Goal: Answer question/provide support

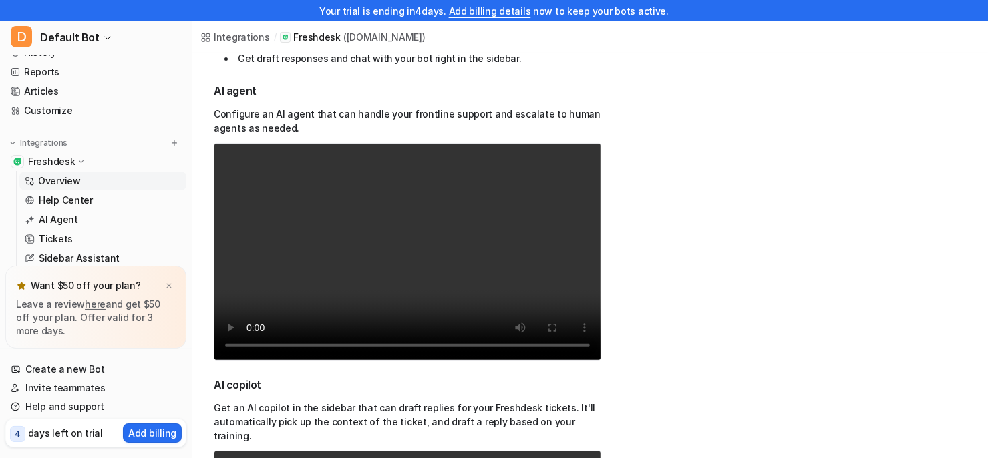
scroll to position [345, 0]
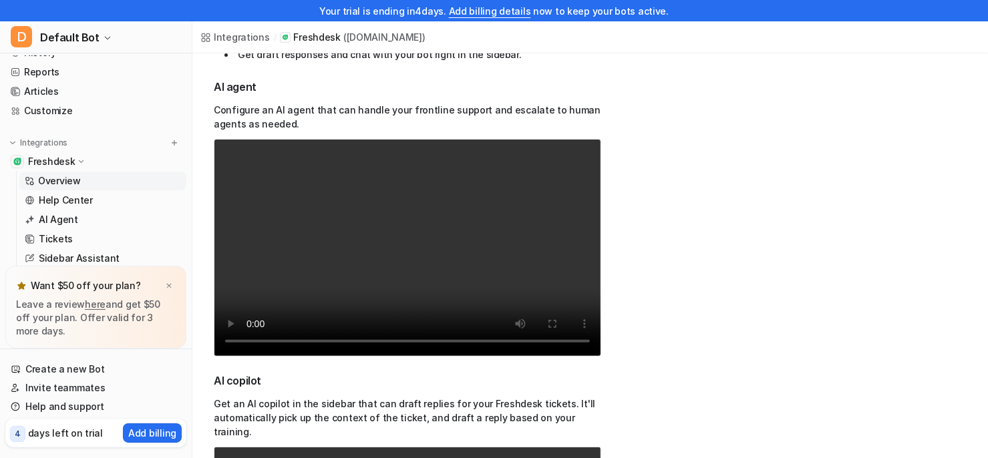
click at [430, 233] on video "Your browser does not support the video tag." at bounding box center [407, 248] width 387 height 218
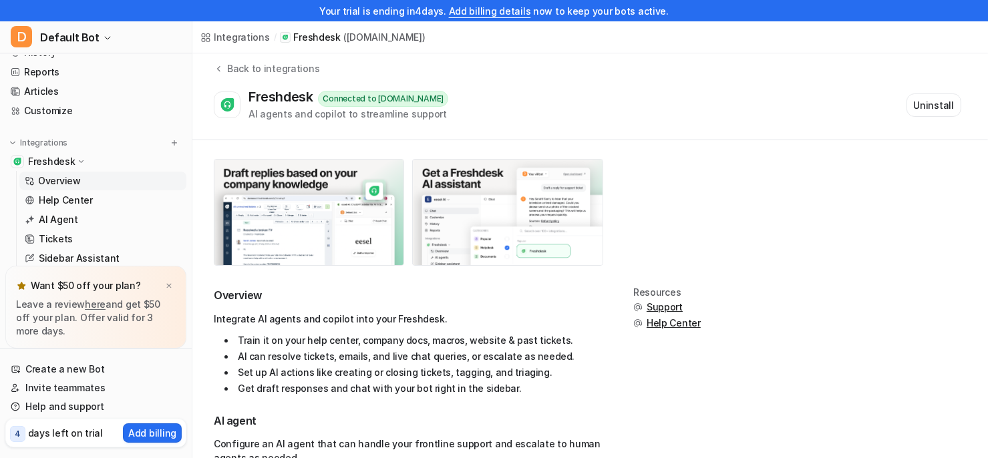
scroll to position [15, 0]
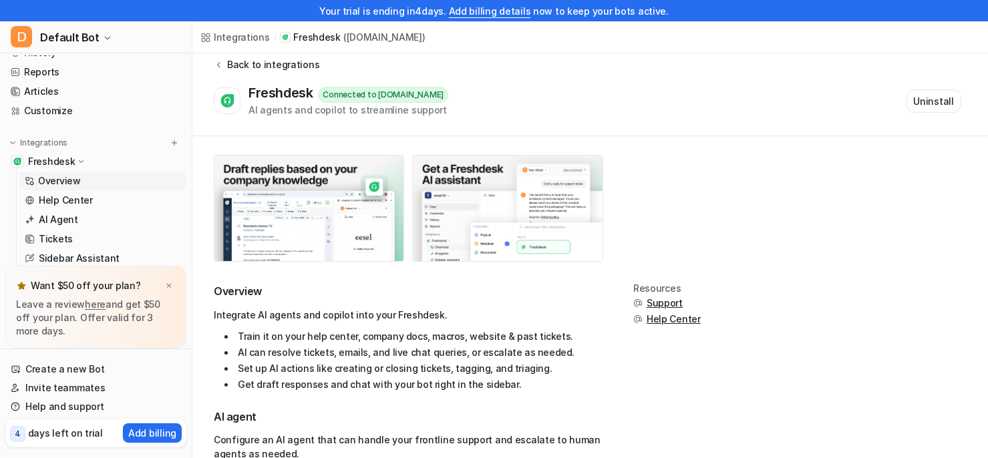
click at [286, 70] on div "Back to integrations" at bounding box center [271, 64] width 96 height 14
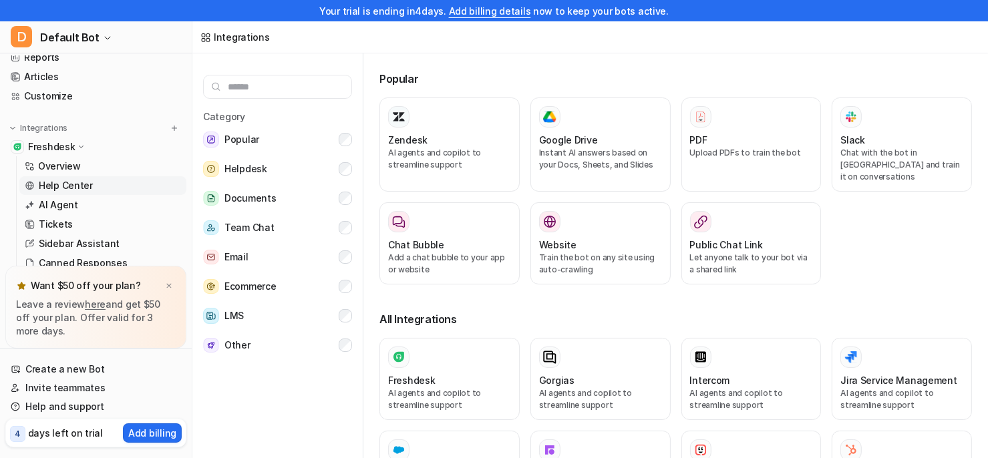
scroll to position [99, 0]
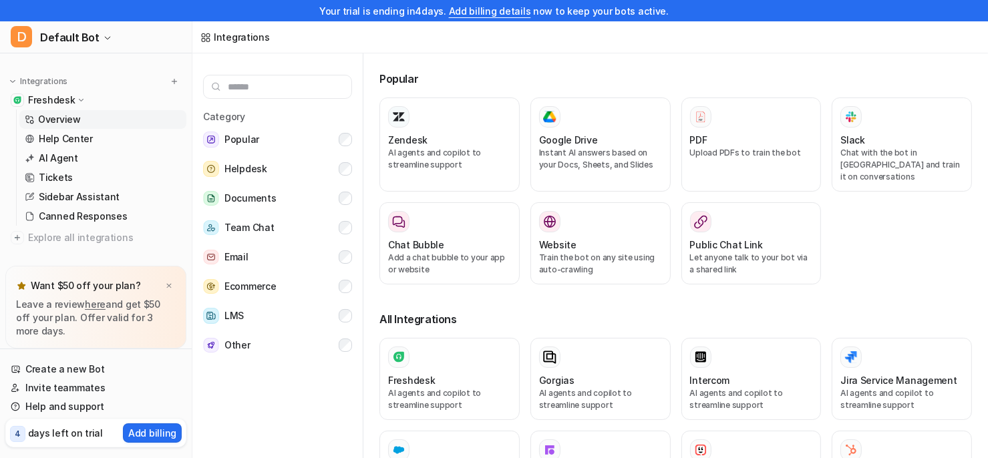
click at [66, 120] on p "Overview" at bounding box center [59, 119] width 43 height 13
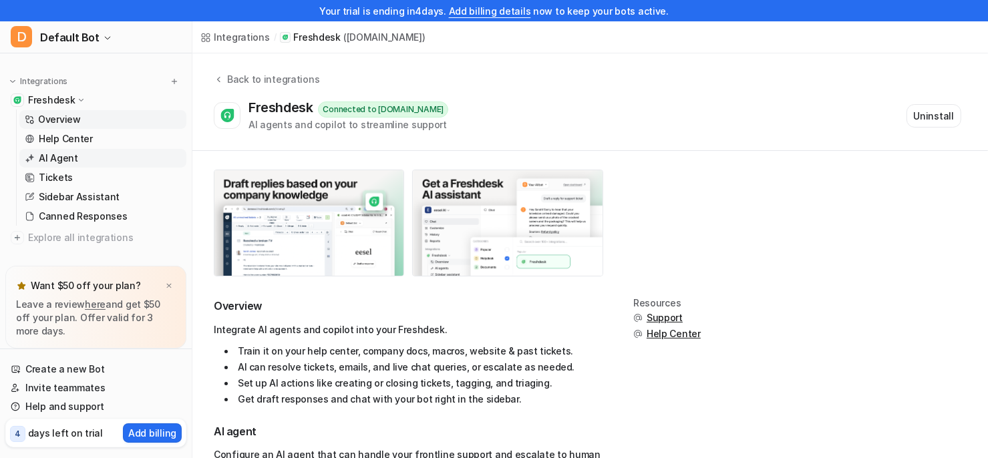
click at [77, 160] on link "AI Agent" at bounding box center [102, 158] width 167 height 19
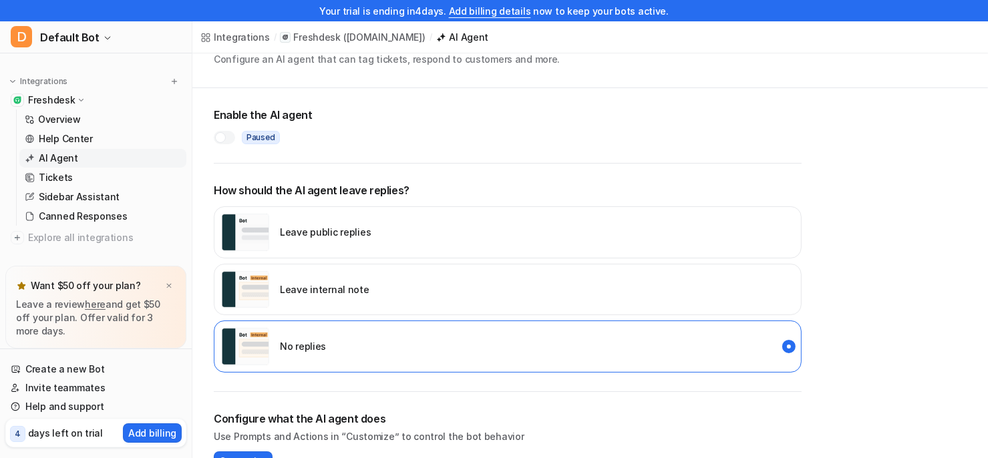
scroll to position [40, 0]
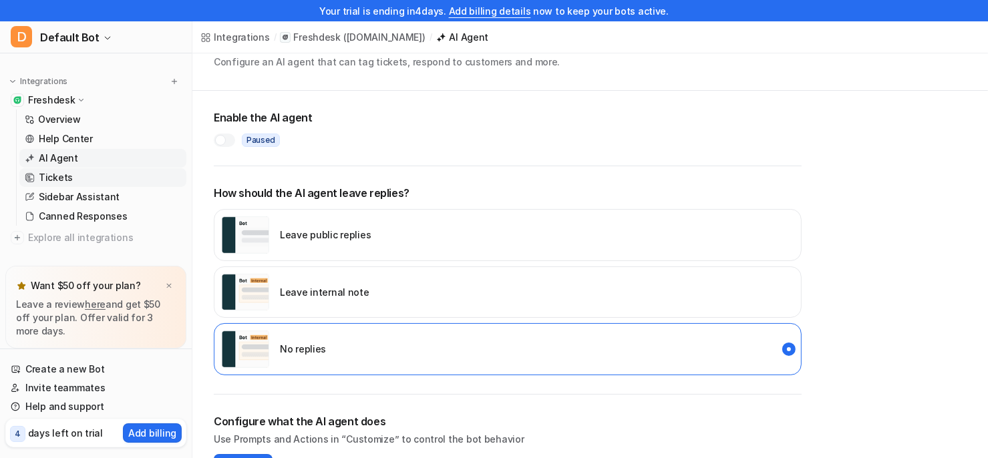
click at [75, 177] on link "Tickets" at bounding box center [102, 177] width 167 height 19
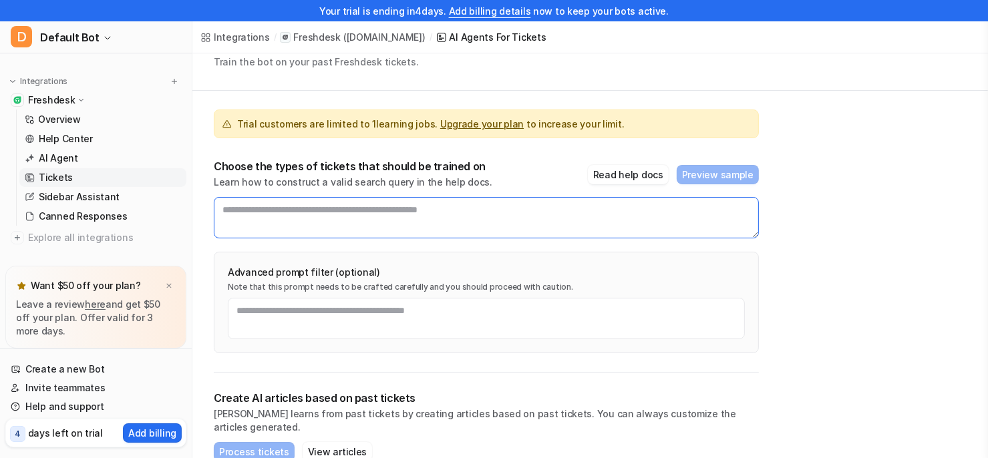
click at [416, 220] on textarea at bounding box center [486, 217] width 545 height 41
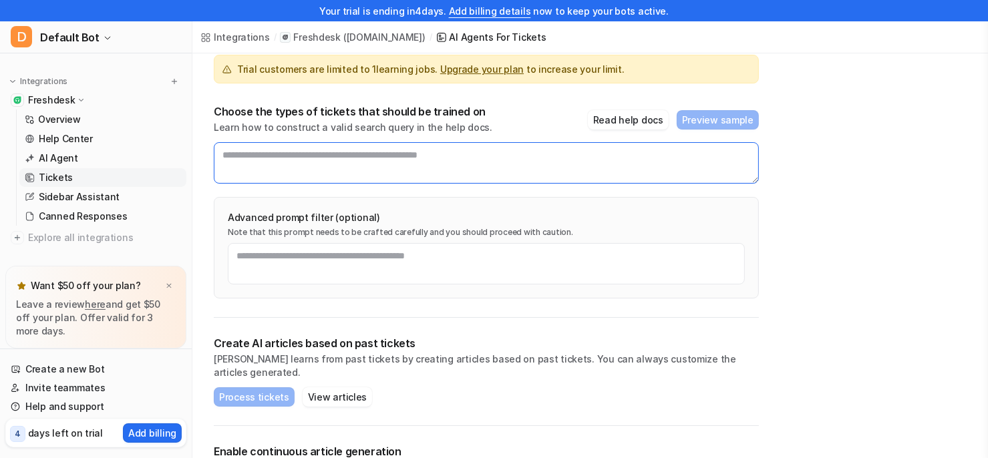
scroll to position [87, 0]
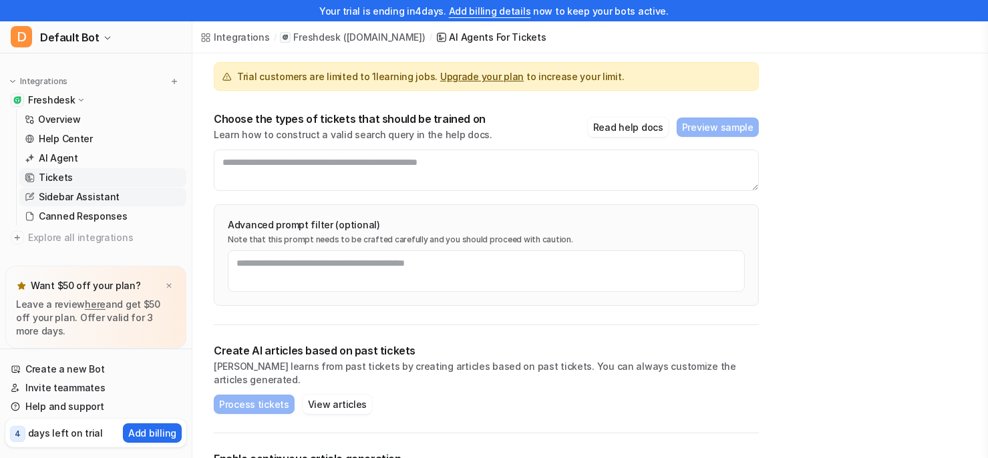
click at [87, 202] on p "Sidebar Assistant" at bounding box center [79, 196] width 81 height 13
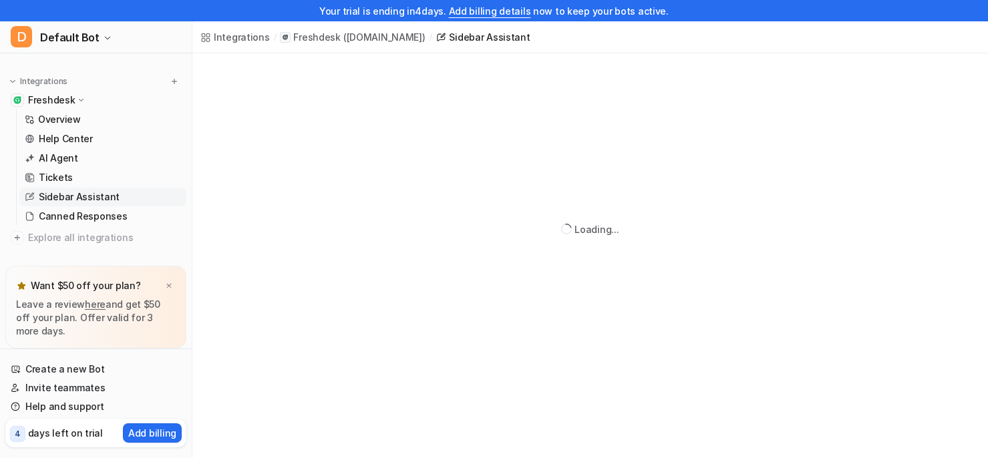
scroll to position [53, 0]
click at [71, 200] on p "Sidebar Assistant" at bounding box center [79, 196] width 81 height 13
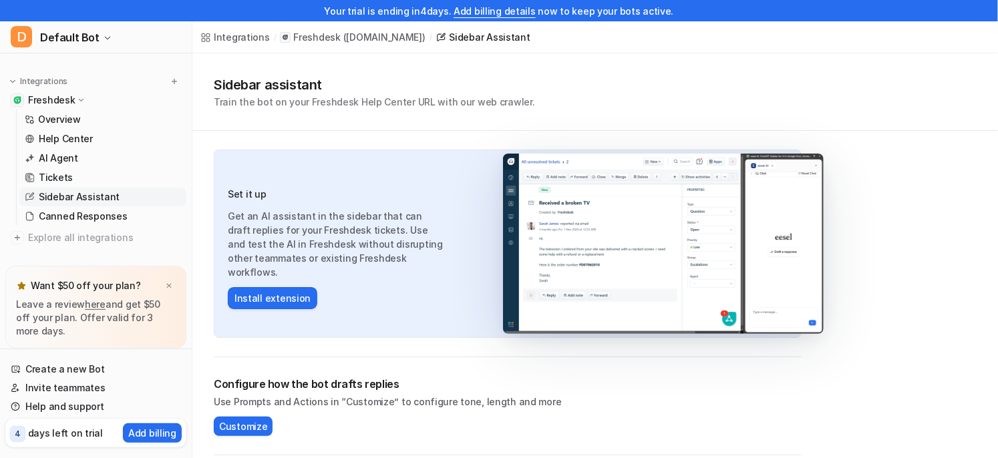
click at [283, 79] on h1 "Sidebar assistant" at bounding box center [374, 85] width 321 height 20
click at [83, 218] on p "Canned Responses" at bounding box center [83, 216] width 89 height 13
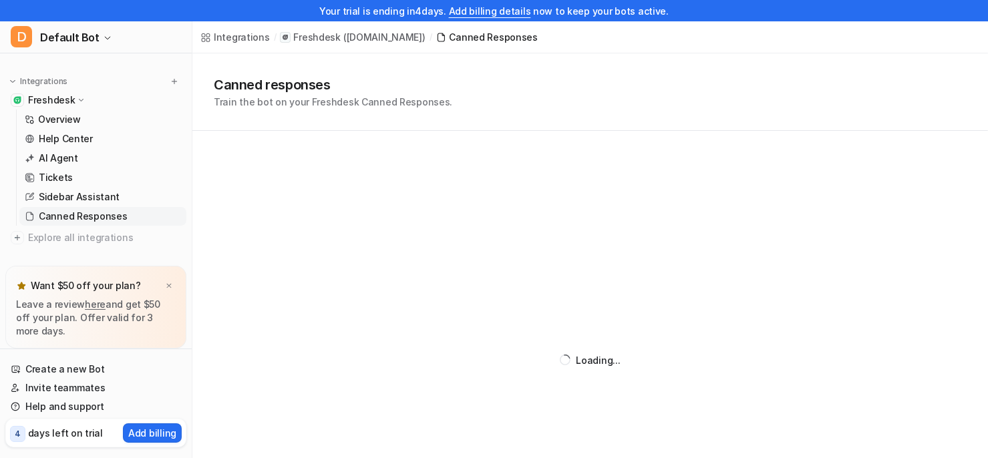
click at [305, 100] on p "Train the bot on your Freshdesk Canned Responses." at bounding box center [333, 102] width 238 height 14
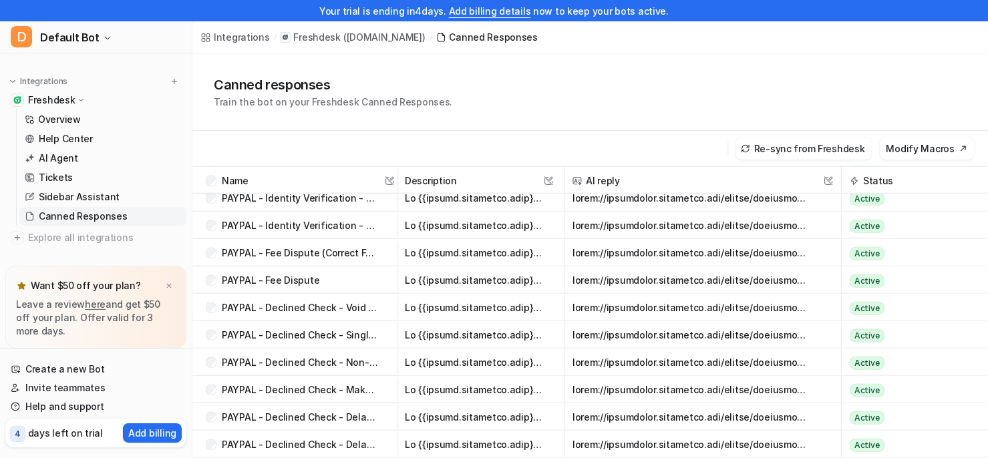
scroll to position [1127, 0]
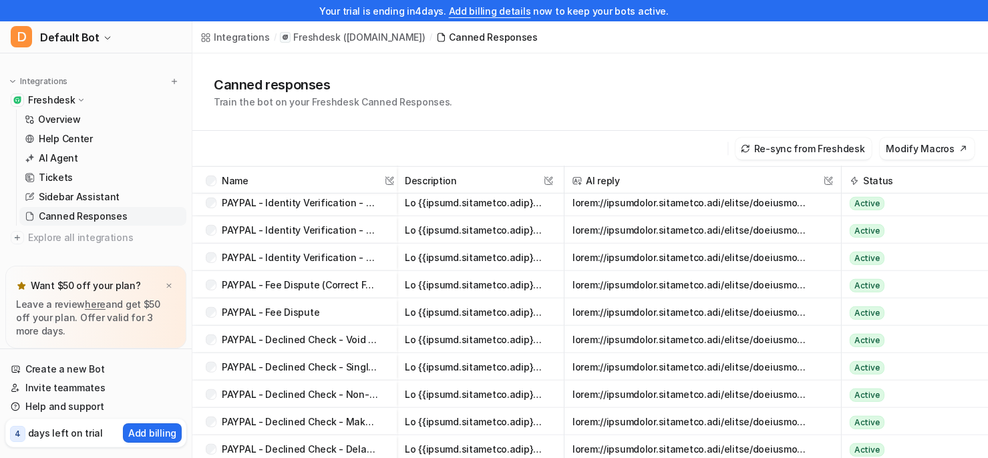
click at [668, 258] on button "button" at bounding box center [691, 257] width 239 height 27
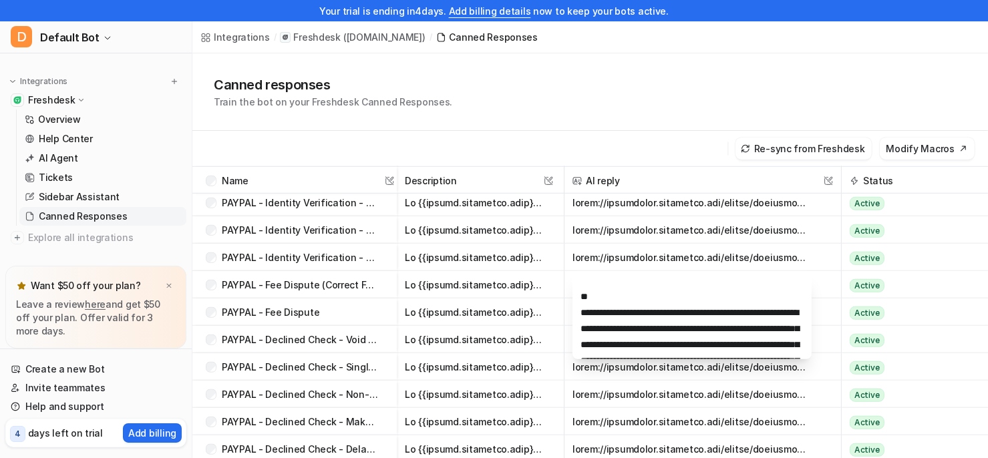
scroll to position [142, 0]
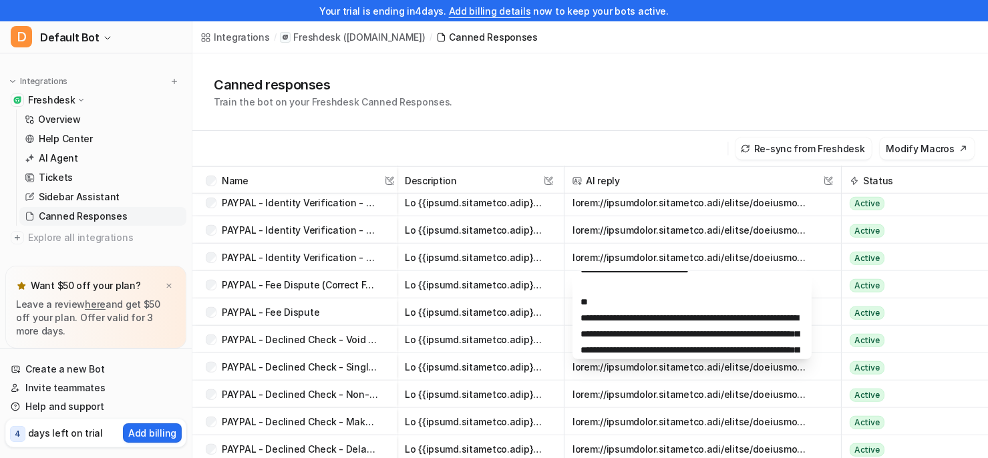
click at [671, 256] on button "button" at bounding box center [691, 257] width 239 height 27
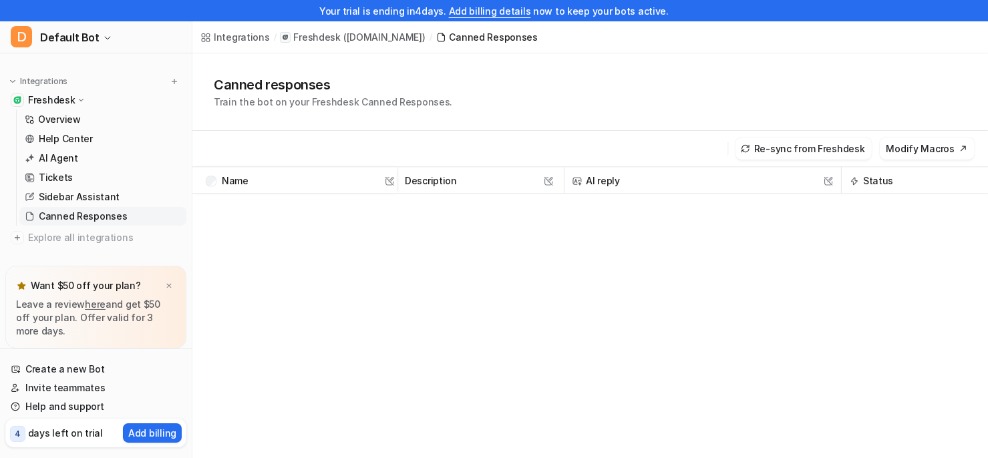
scroll to position [0, 0]
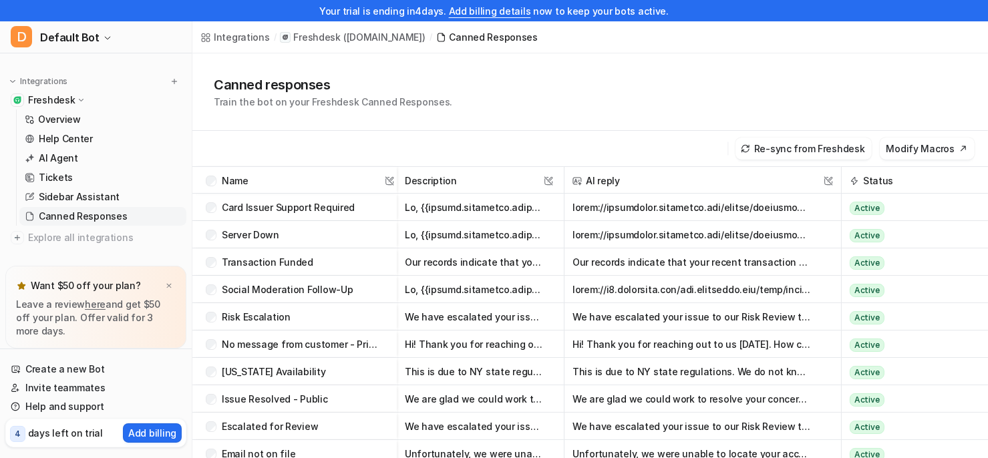
click at [333, 104] on p "Train the bot on your Freshdesk Canned Responses." at bounding box center [333, 102] width 238 height 14
click at [81, 118] on link "Overview" at bounding box center [102, 119] width 167 height 19
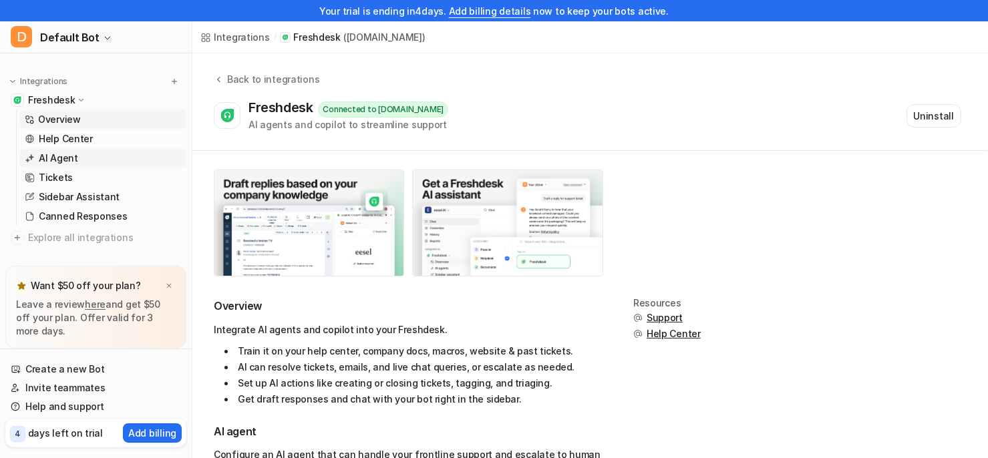
click at [84, 158] on link "AI Agent" at bounding box center [102, 158] width 167 height 19
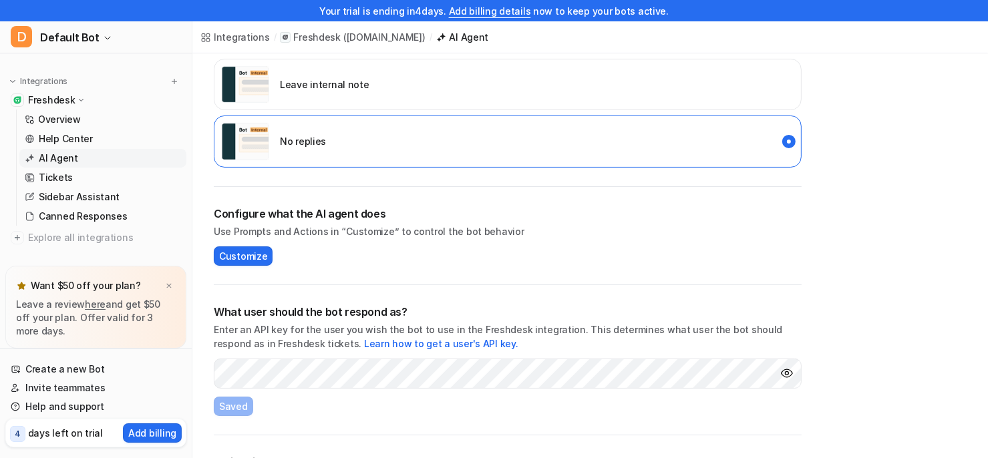
scroll to position [252, 0]
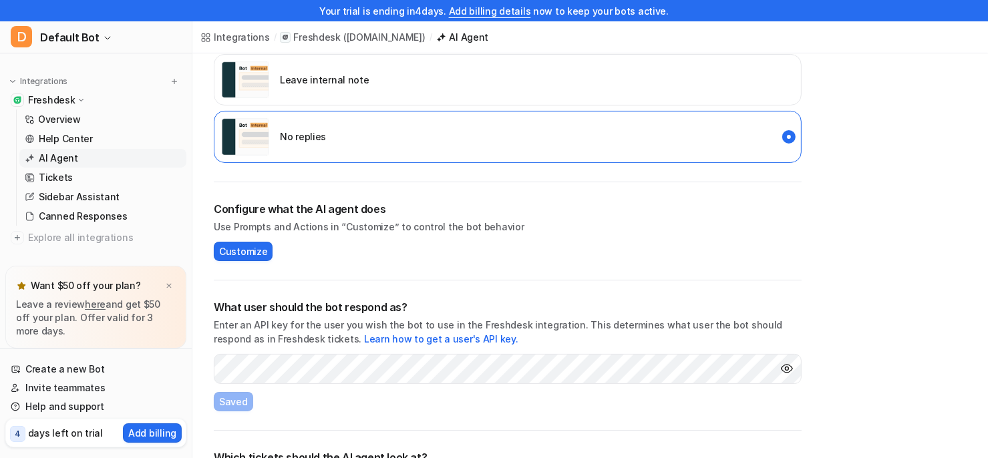
click at [350, 209] on h2 "Configure what the AI agent does" at bounding box center [508, 209] width 588 height 16
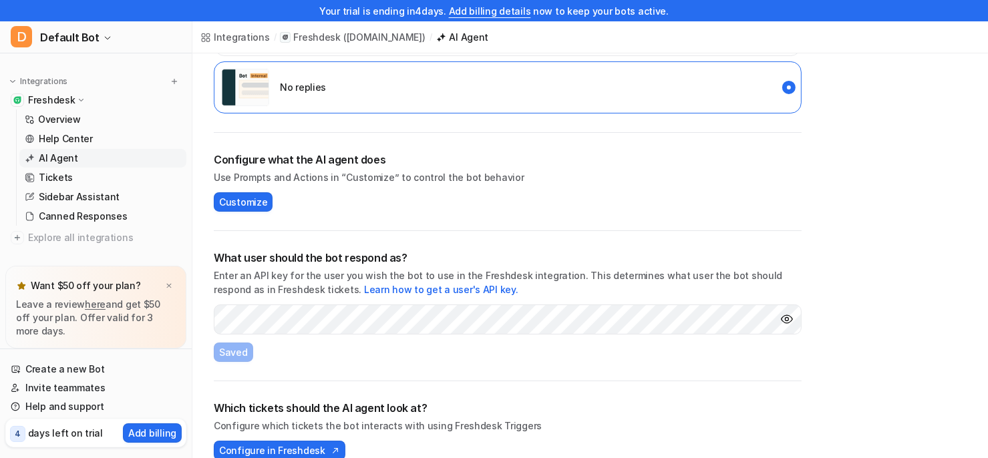
scroll to position [321, 0]
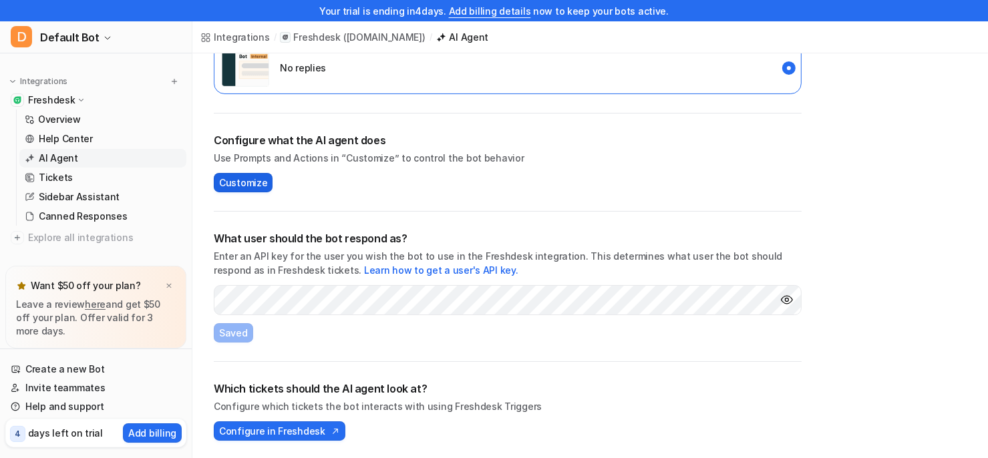
click at [252, 178] on span "Customize" at bounding box center [243, 183] width 48 height 14
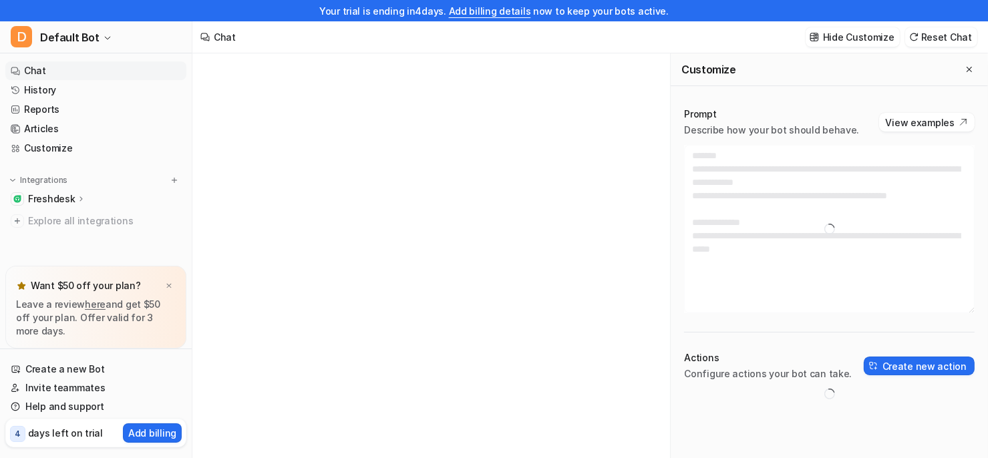
type textarea "**********"
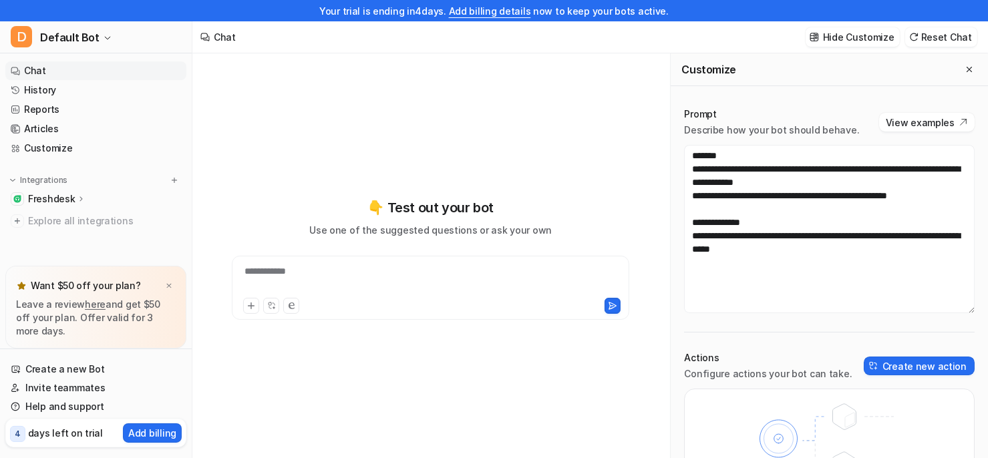
scroll to position [21, 0]
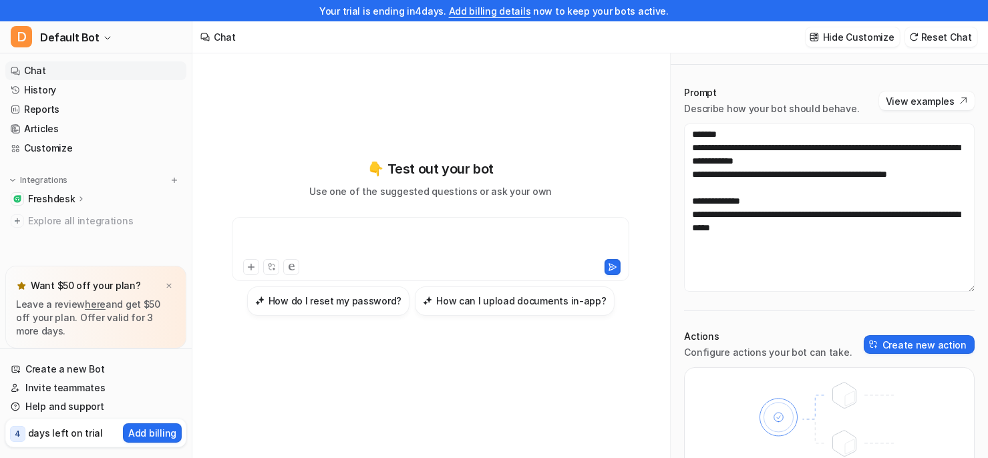
click at [383, 233] on div at bounding box center [430, 241] width 391 height 31
paste div
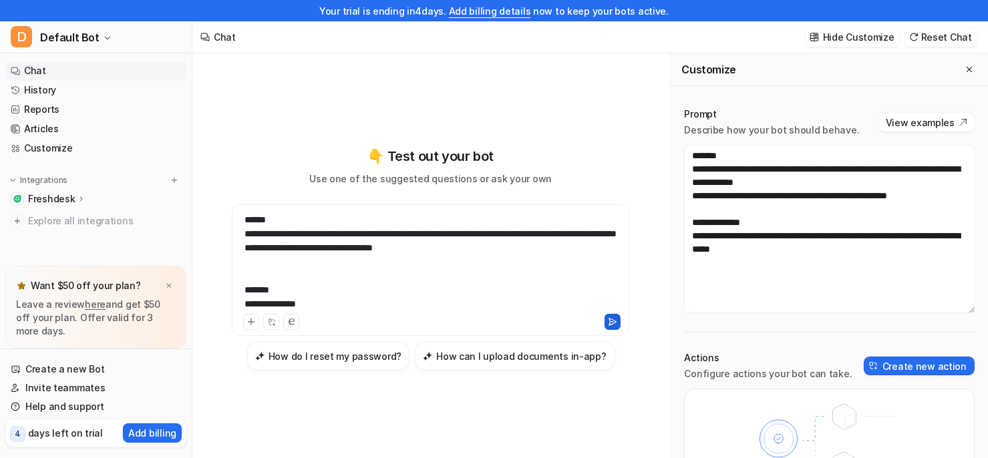
click at [617, 321] on button at bounding box center [612, 322] width 16 height 16
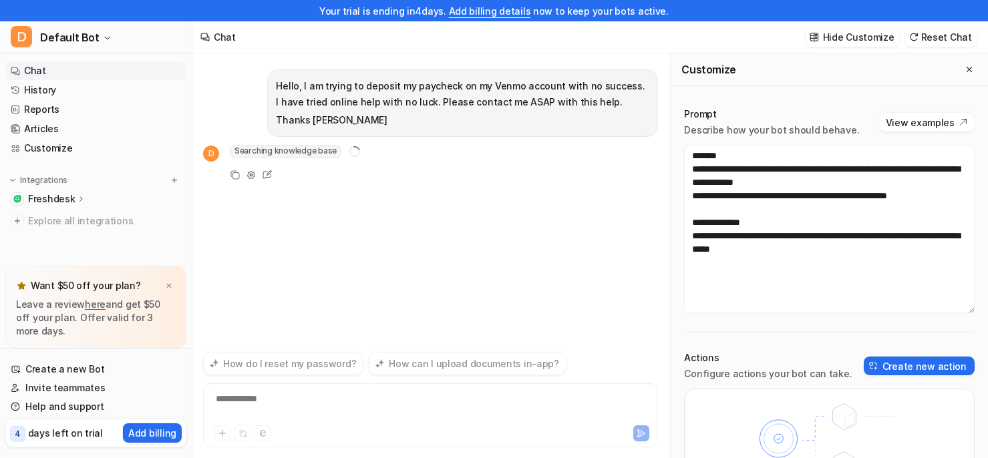
click at [347, 102] on p "Hello, I am trying to deposit my paycheck on my Venmo account with no success. …" at bounding box center [462, 94] width 373 height 32
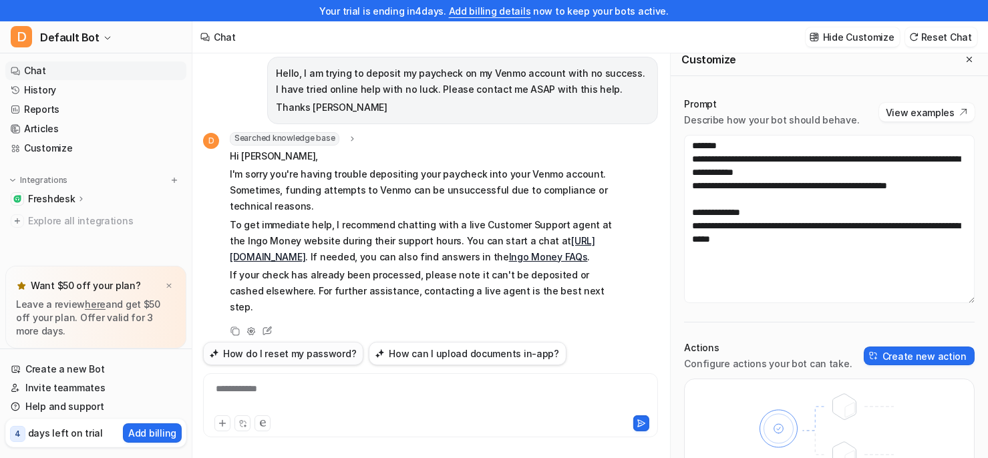
scroll to position [21, 0]
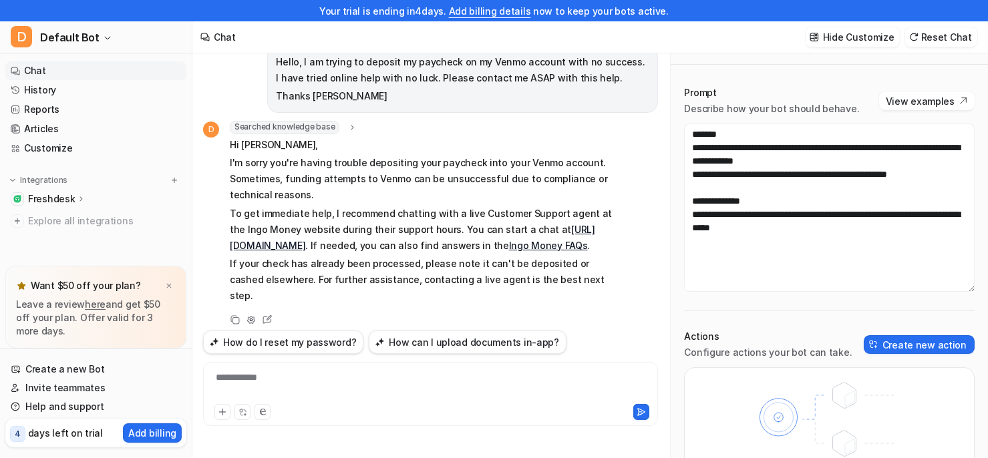
click at [315, 365] on div "**********" at bounding box center [430, 394] width 455 height 64
click at [321, 392] on div "**********" at bounding box center [430, 386] width 449 height 31
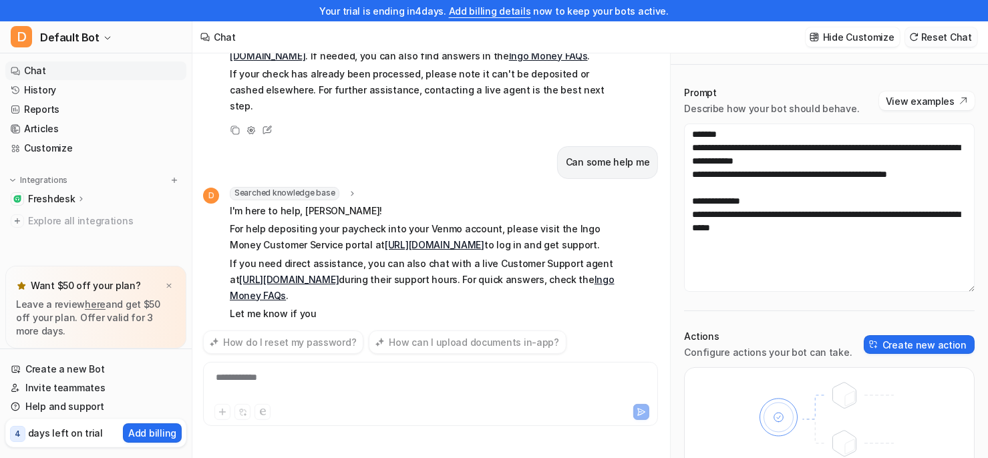
scroll to position [226, 0]
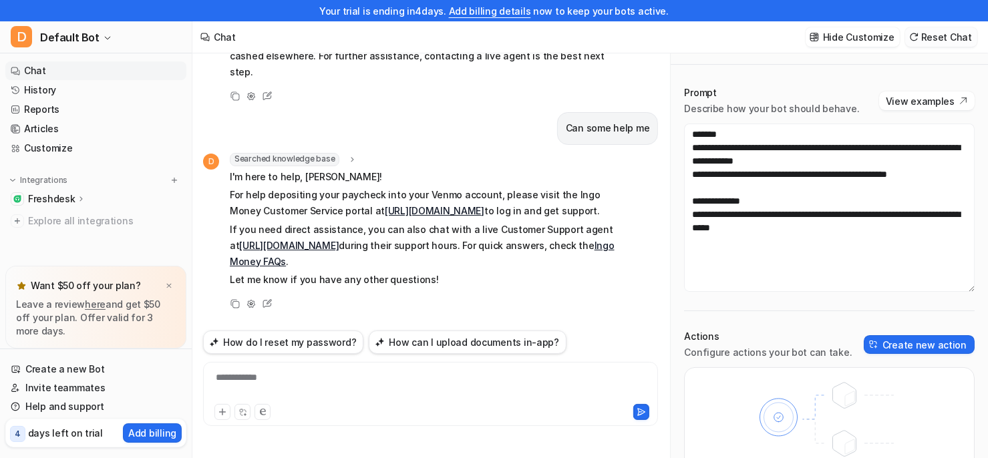
click at [935, 35] on button "Reset Chat" at bounding box center [941, 36] width 72 height 19
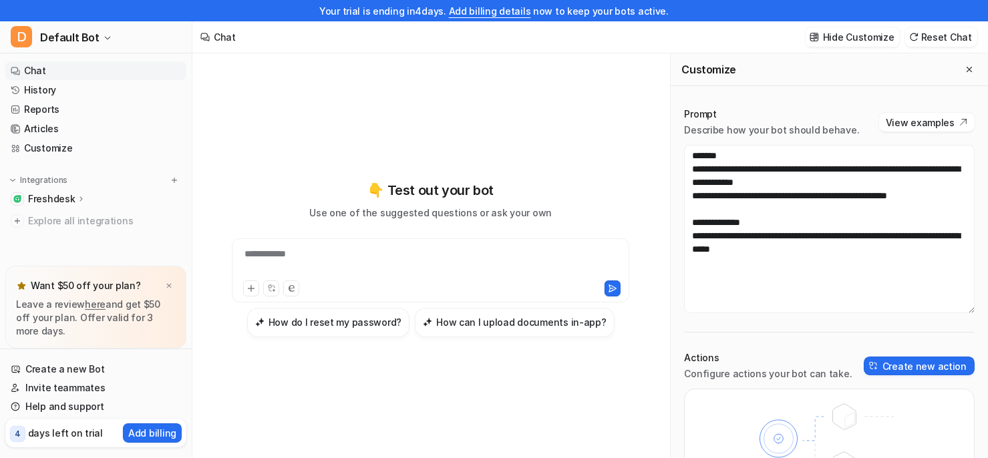
click at [397, 244] on div "**********" at bounding box center [430, 270] width 397 height 64
click at [368, 256] on div at bounding box center [430, 262] width 391 height 31
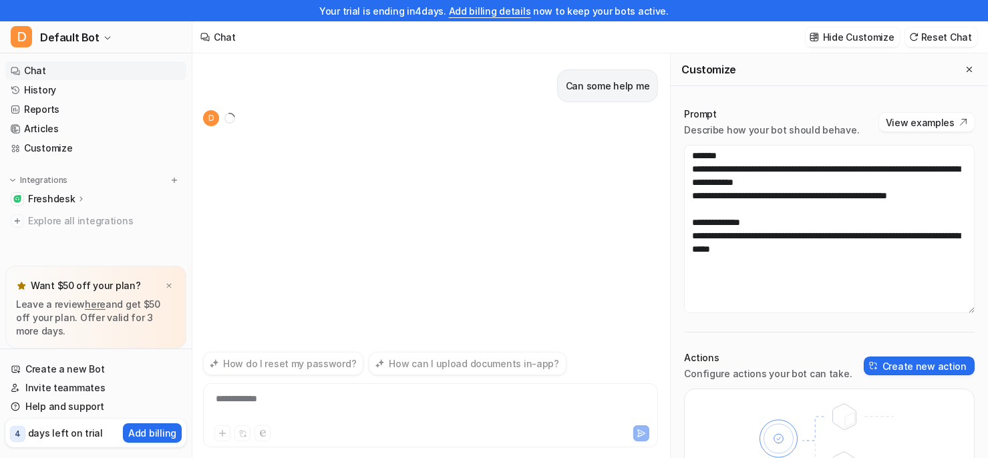
scroll to position [21, 0]
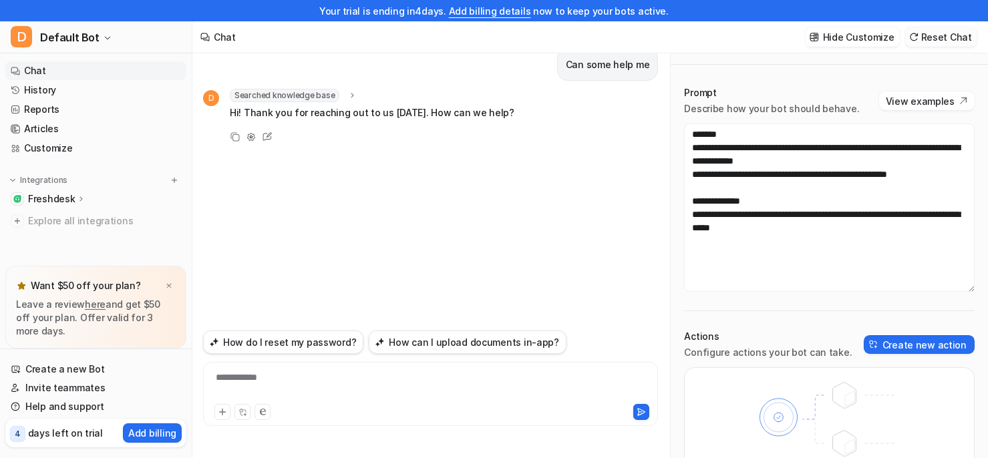
click at [932, 41] on button "Reset Chat" at bounding box center [941, 36] width 72 height 19
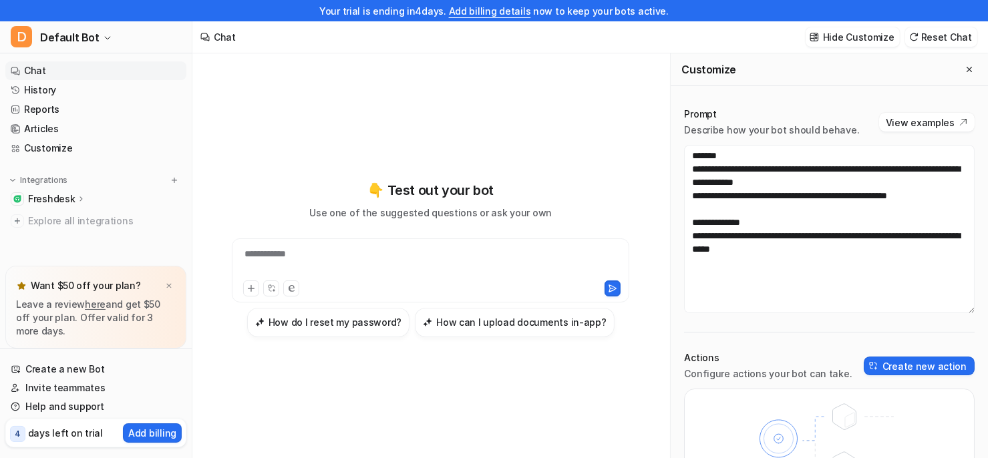
click at [319, 262] on div "**********" at bounding box center [430, 262] width 391 height 31
paste div
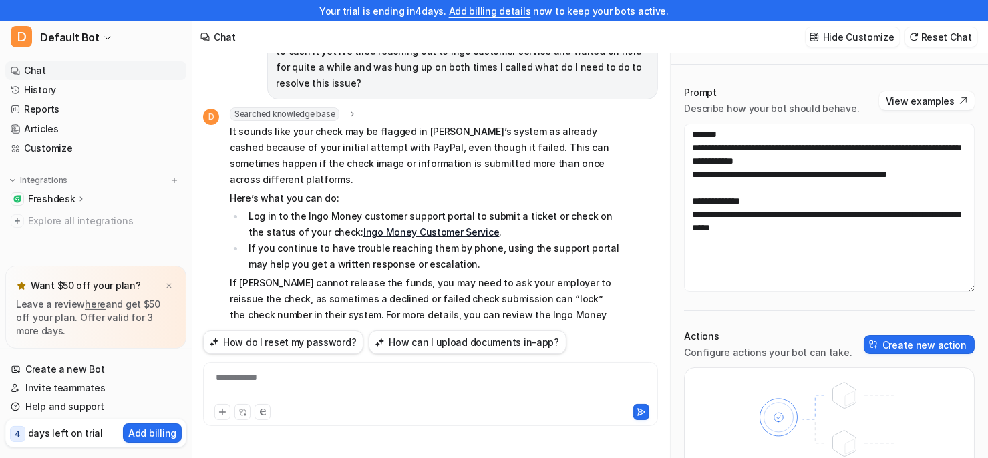
scroll to position [99, 0]
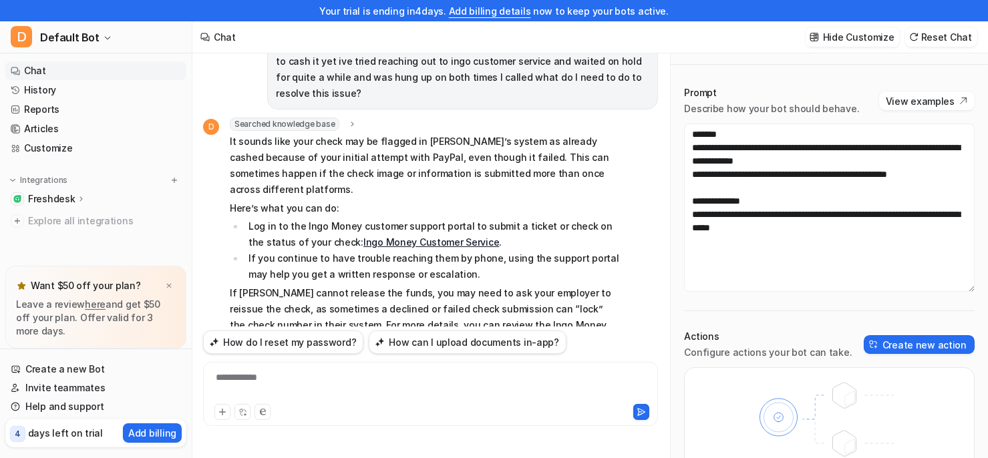
click at [307, 136] on p "It sounds like your check may be flagged in Ingo’s system as already cashed bec…" at bounding box center [425, 166] width 391 height 64
click at [291, 140] on p "It sounds like your check may be flagged in Ingo’s system as already cashed bec…" at bounding box center [425, 166] width 391 height 64
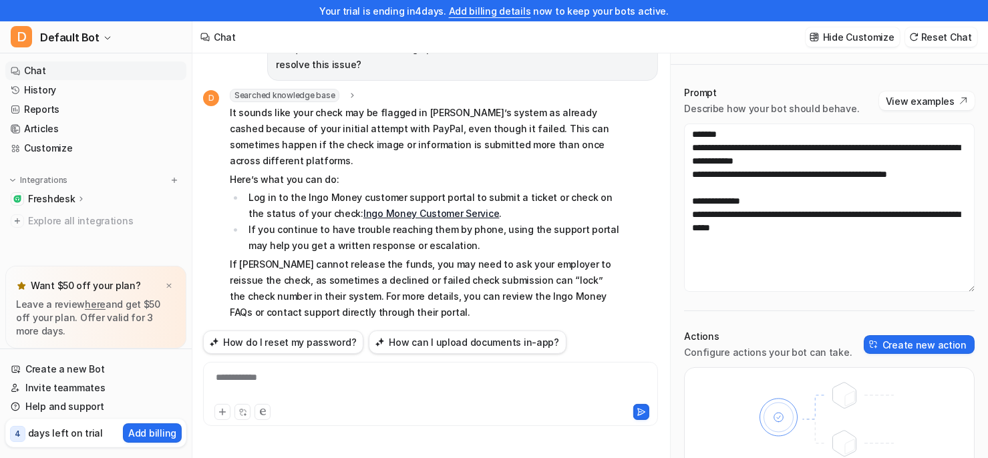
scroll to position [147, 0]
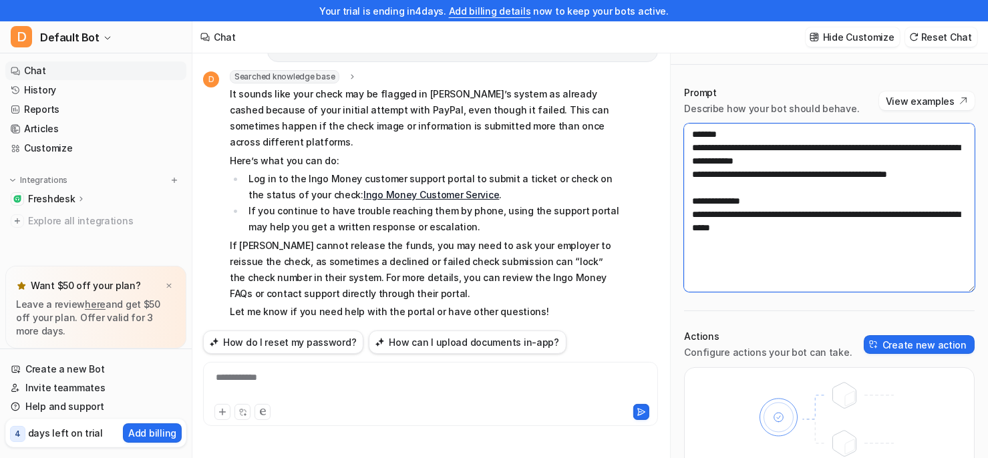
click at [952, 177] on textarea "**********" at bounding box center [829, 208] width 290 height 168
click at [772, 130] on textarea "**********" at bounding box center [829, 208] width 290 height 168
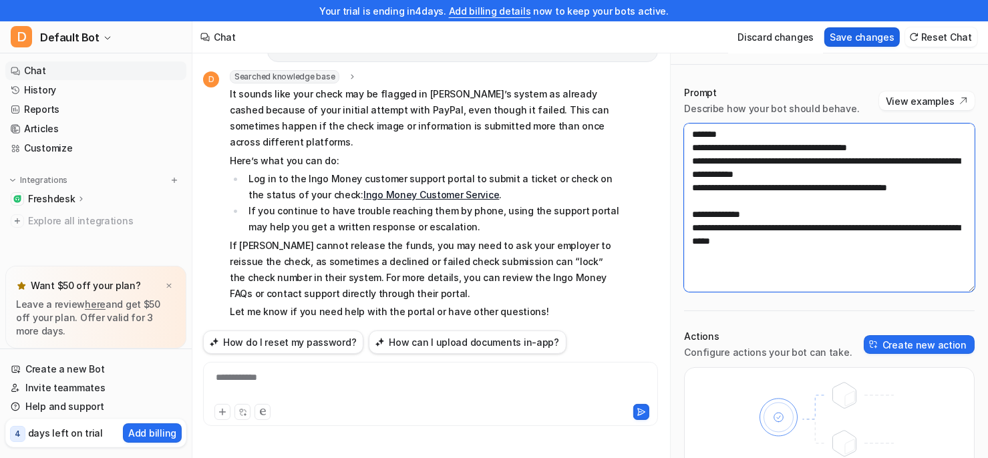
type textarea "**********"
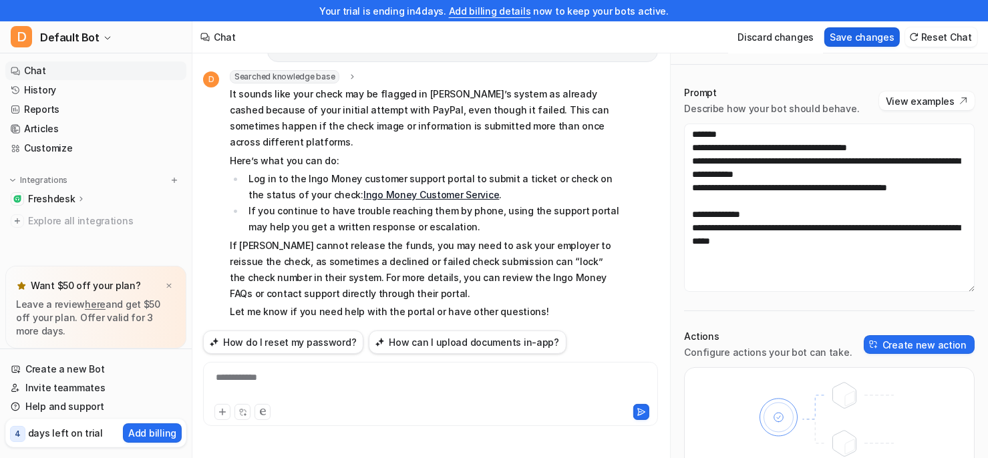
click at [853, 39] on button "Save changes" at bounding box center [861, 36] width 75 height 19
click at [944, 27] on button "Reset Chat" at bounding box center [941, 36] width 72 height 19
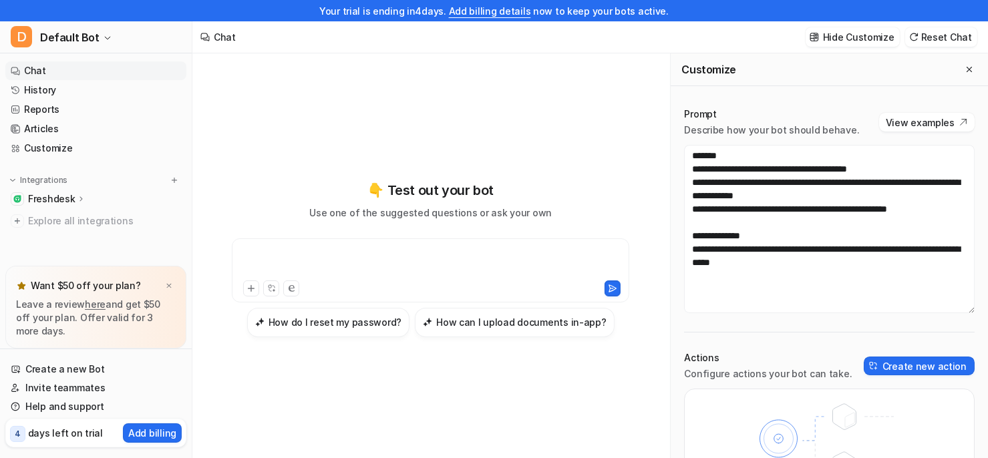
click at [408, 258] on div at bounding box center [430, 262] width 391 height 31
paste div
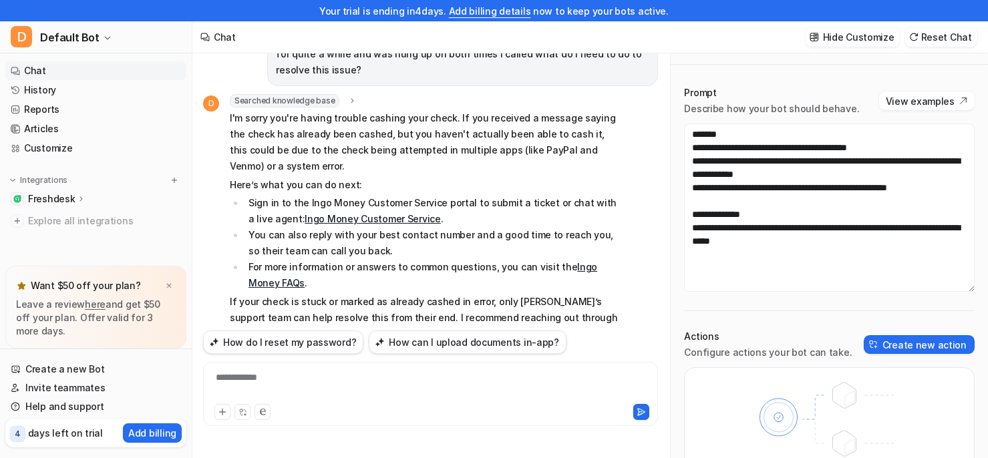
scroll to position [120, 0]
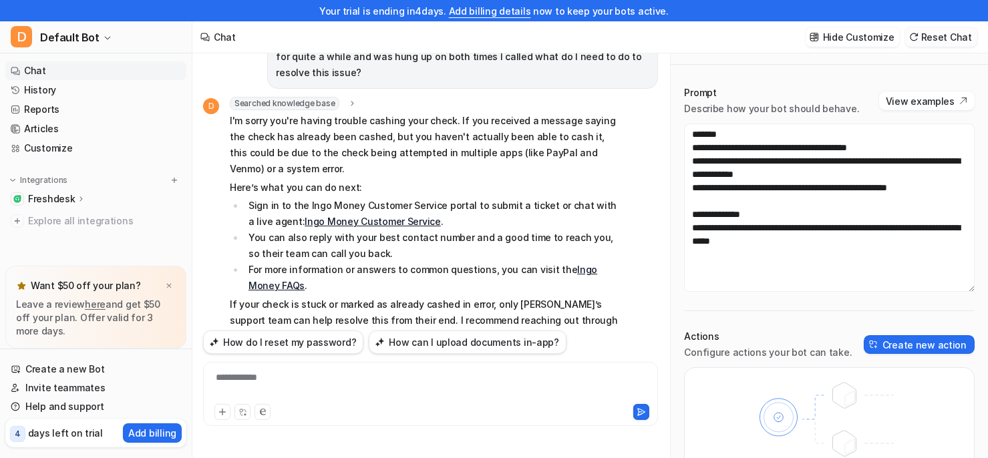
click at [932, 38] on button "Reset Chat" at bounding box center [941, 36] width 72 height 19
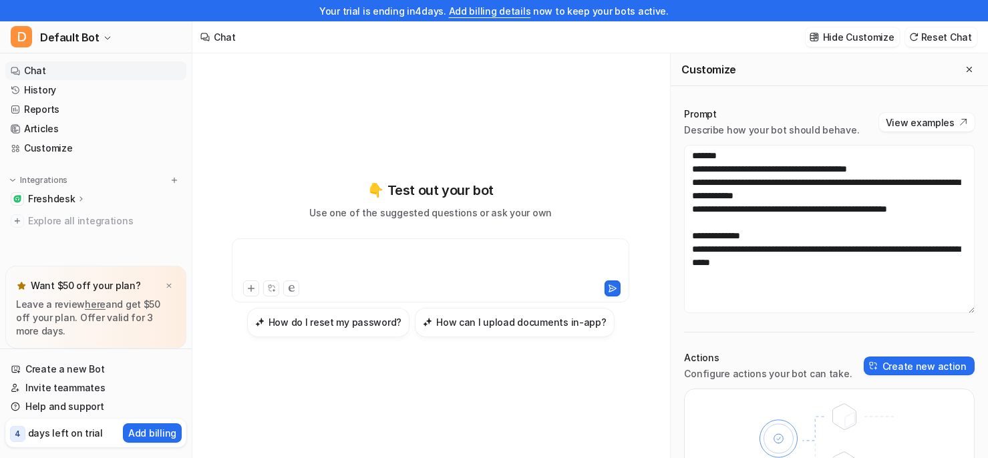
click at [376, 257] on div at bounding box center [430, 262] width 391 height 31
paste div
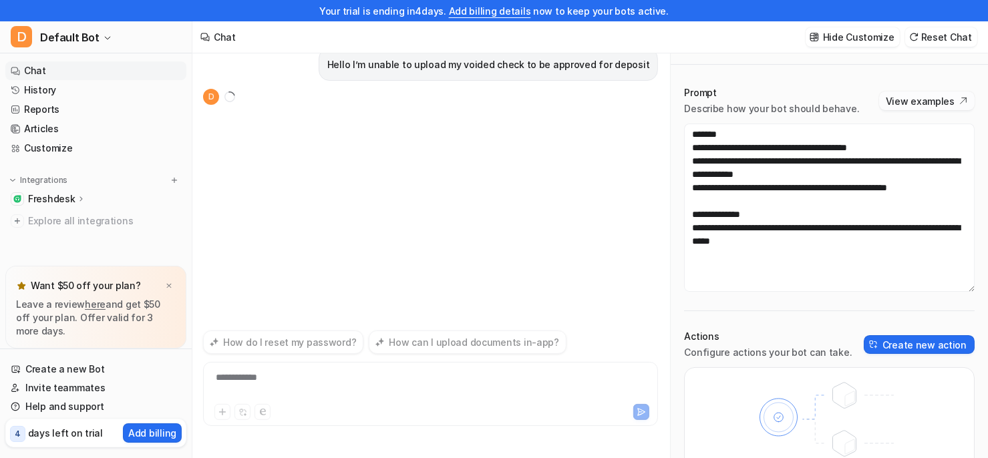
click at [906, 104] on button "View examples" at bounding box center [926, 100] width 95 height 19
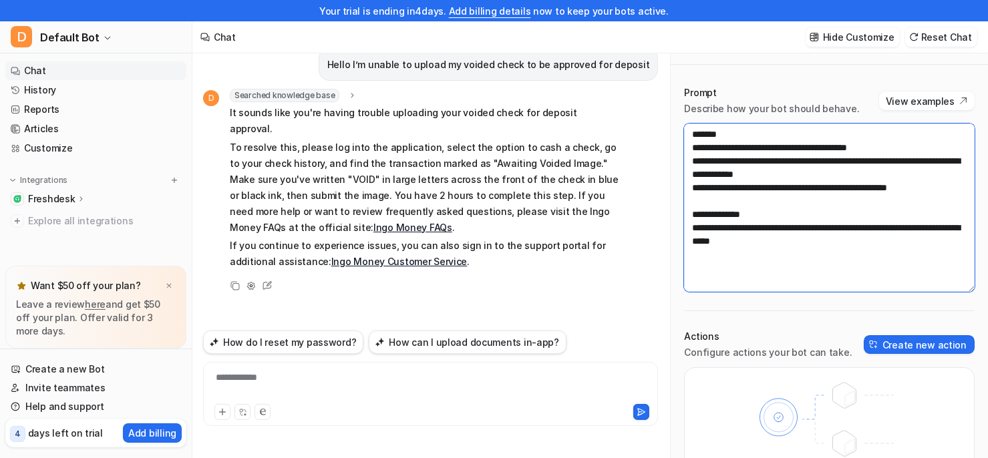
click at [719, 150] on textarea "**********" at bounding box center [829, 208] width 290 height 168
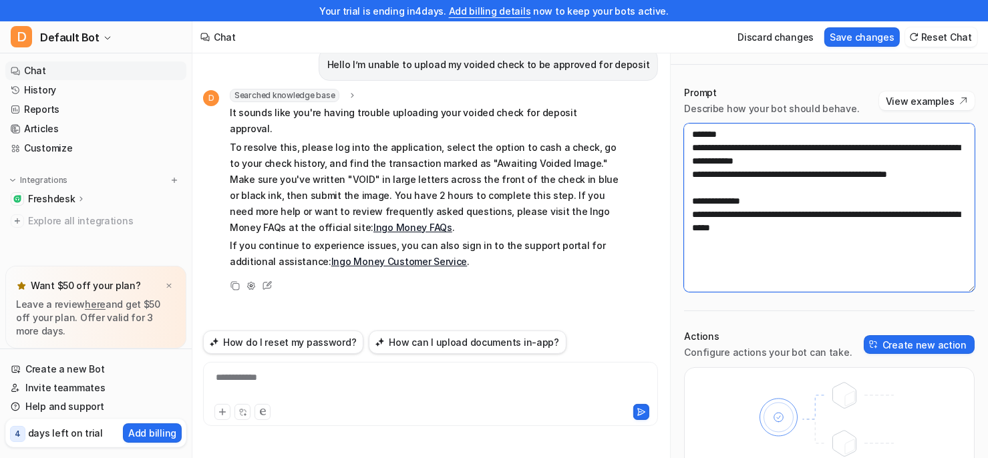
click at [751, 266] on textarea "**********" at bounding box center [829, 208] width 290 height 168
click at [835, 260] on textarea "**********" at bounding box center [829, 208] width 290 height 168
paste textarea "**********"
click at [835, 260] on textarea "**********" at bounding box center [829, 208] width 290 height 168
click at [907, 274] on textarea "**********" at bounding box center [829, 208] width 290 height 168
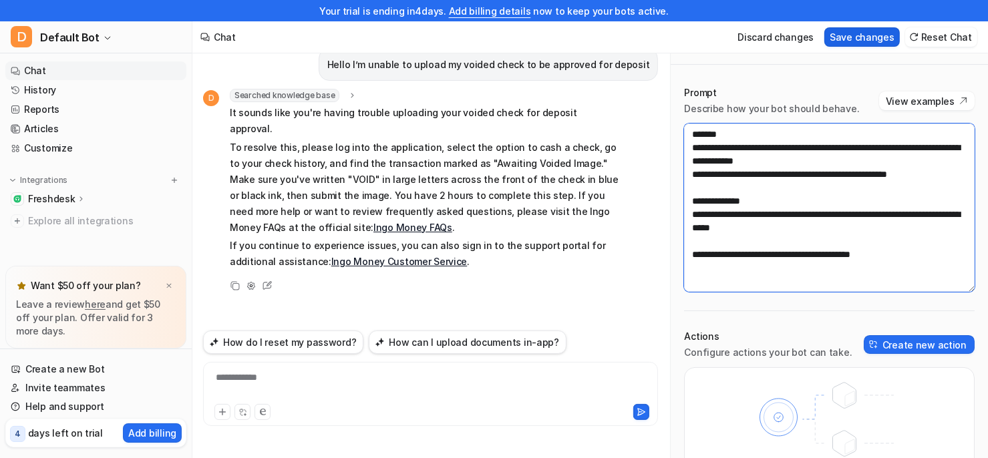
type textarea "**********"
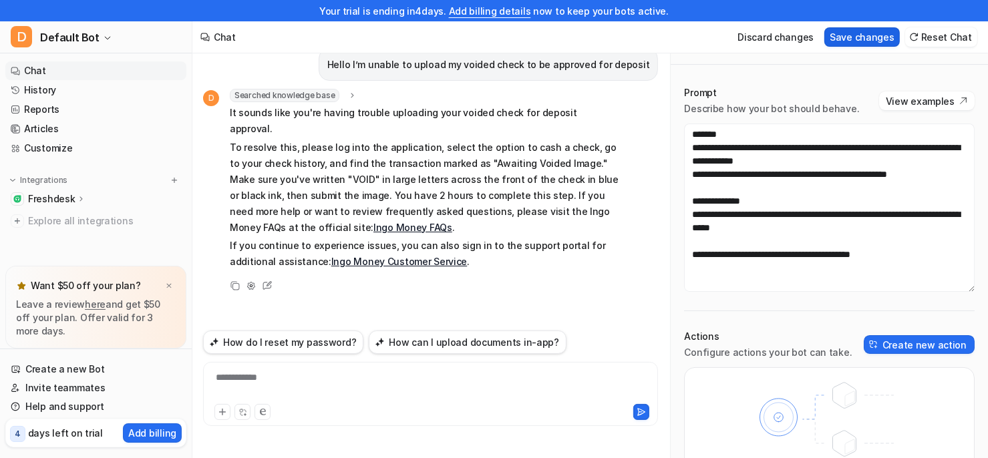
click at [850, 35] on button "Save changes" at bounding box center [861, 36] width 75 height 19
click at [938, 33] on button "Reset Chat" at bounding box center [941, 36] width 72 height 19
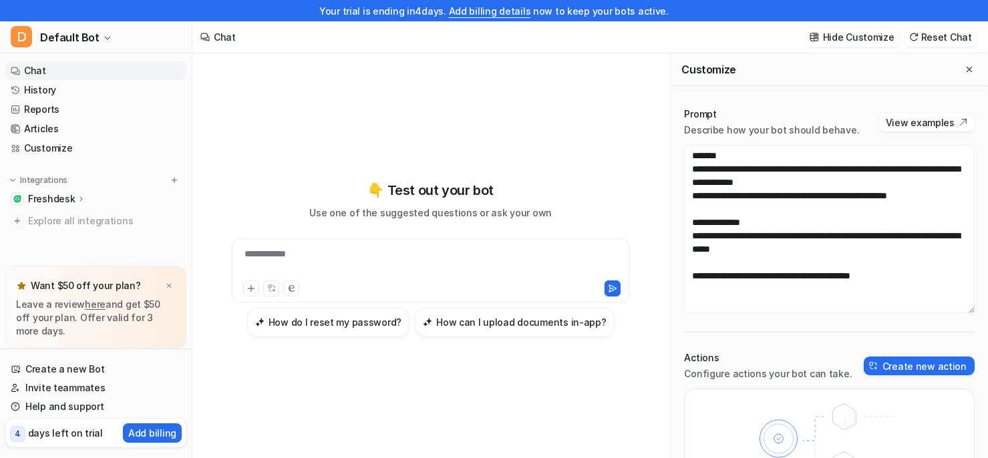
click at [305, 252] on div "**********" at bounding box center [430, 262] width 391 height 31
paste div
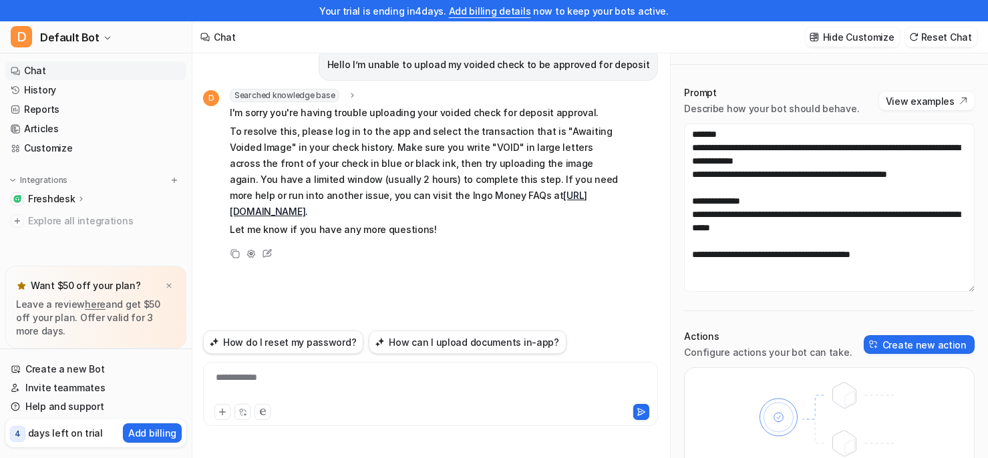
click at [363, 140] on p "To resolve this, please log in to the app and select the transaction that is "A…" at bounding box center [425, 172] width 391 height 96
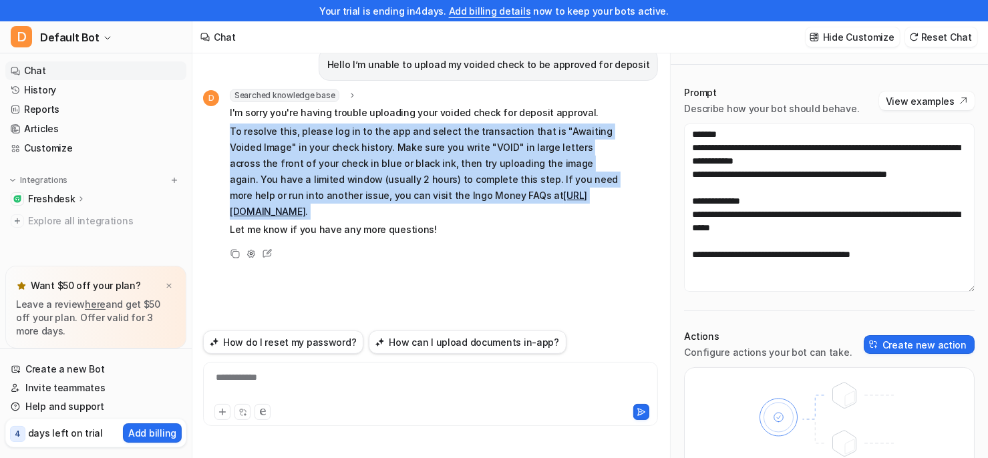
click at [363, 140] on p "To resolve this, please log in to the app and select the transaction that is "A…" at bounding box center [425, 172] width 391 height 96
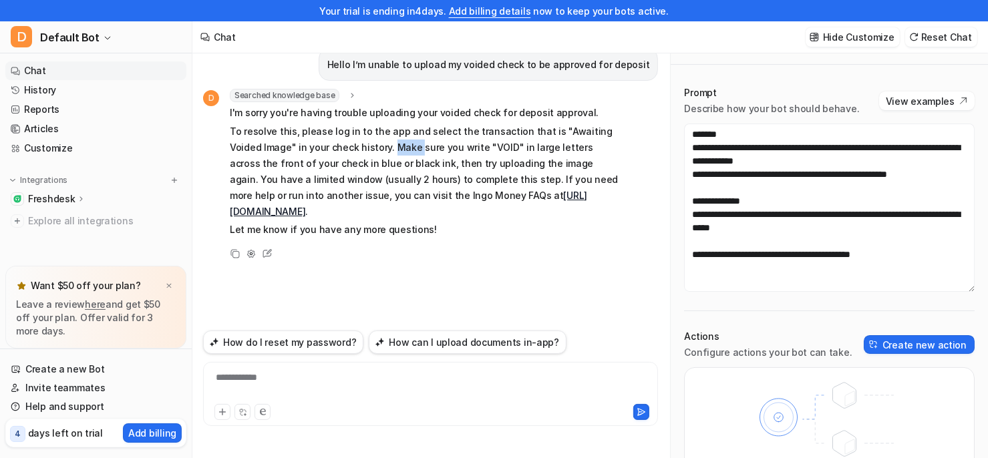
click at [363, 140] on p "To resolve this, please log in to the app and select the transaction that is "A…" at bounding box center [425, 172] width 391 height 96
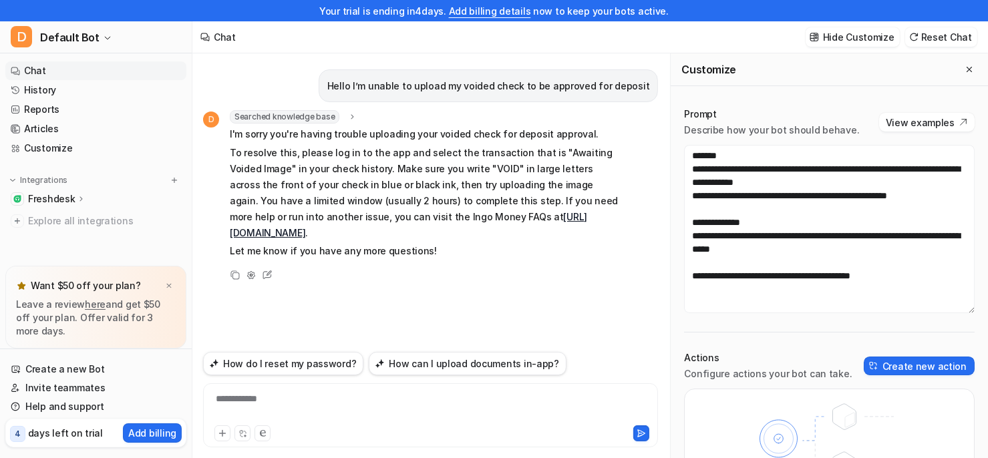
click at [83, 203] on icon at bounding box center [81, 199] width 9 height 10
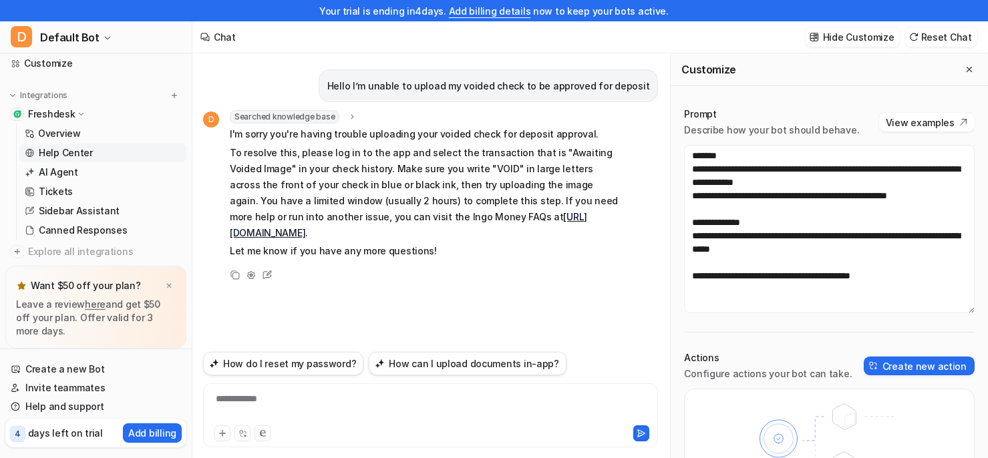
scroll to position [99, 0]
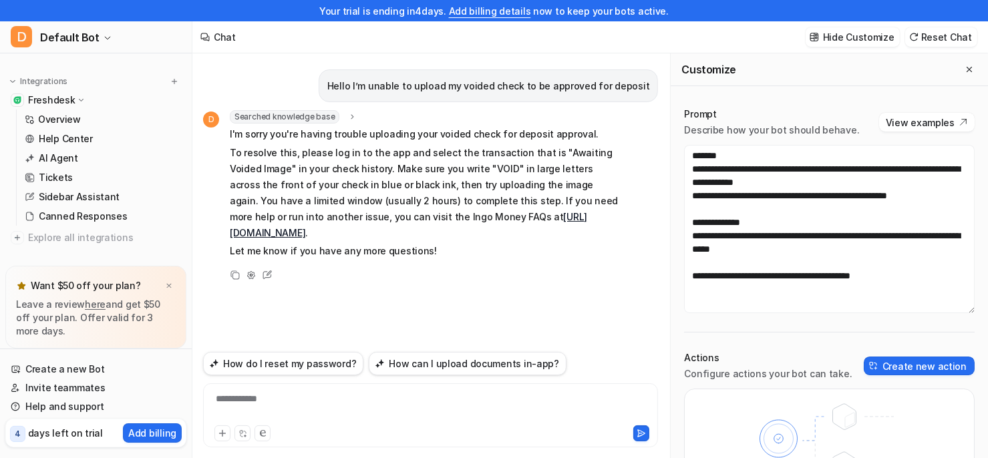
click at [307, 117] on span "Searched knowledge base" at bounding box center [285, 116] width 110 height 13
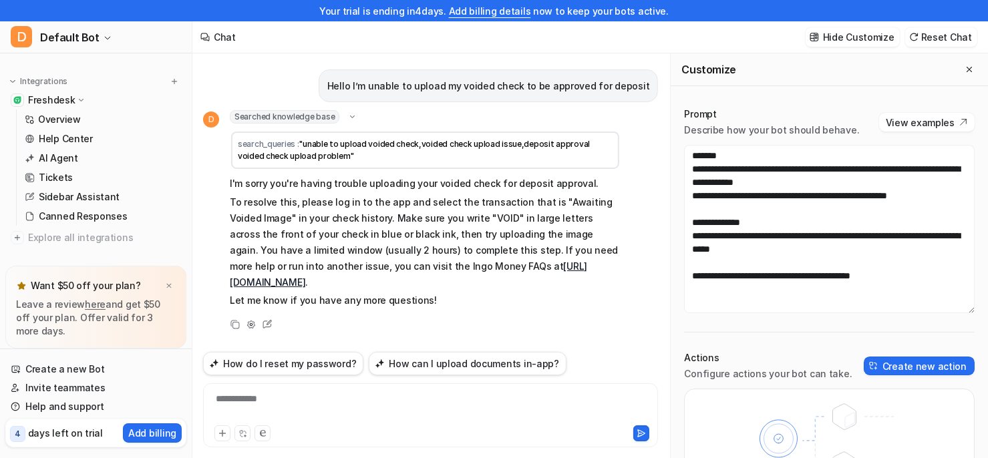
click at [324, 146] on span ""unable to upload voided check,voided check upload issue,deposit approval voide…" at bounding box center [414, 150] width 352 height 22
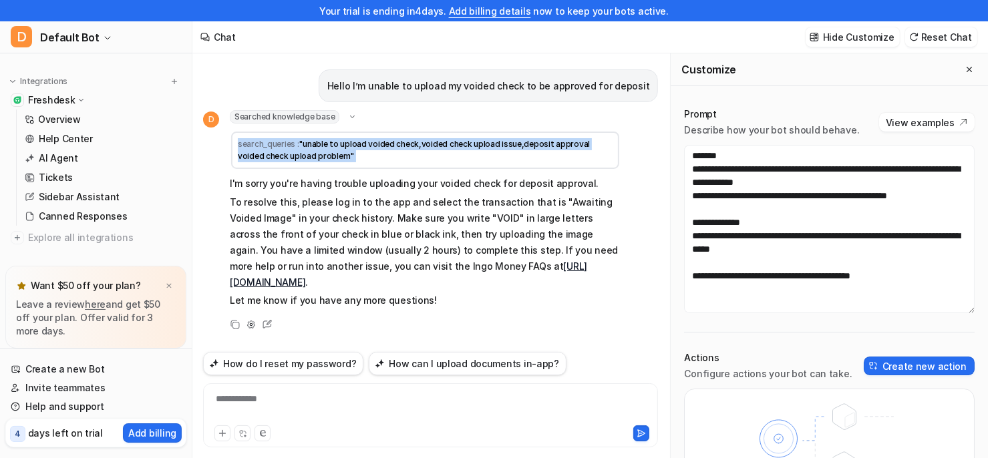
click at [324, 146] on span ""unable to upload voided check,voided check upload issue,deposit approval voide…" at bounding box center [414, 150] width 352 height 22
